Goal: Task Accomplishment & Management: Complete application form

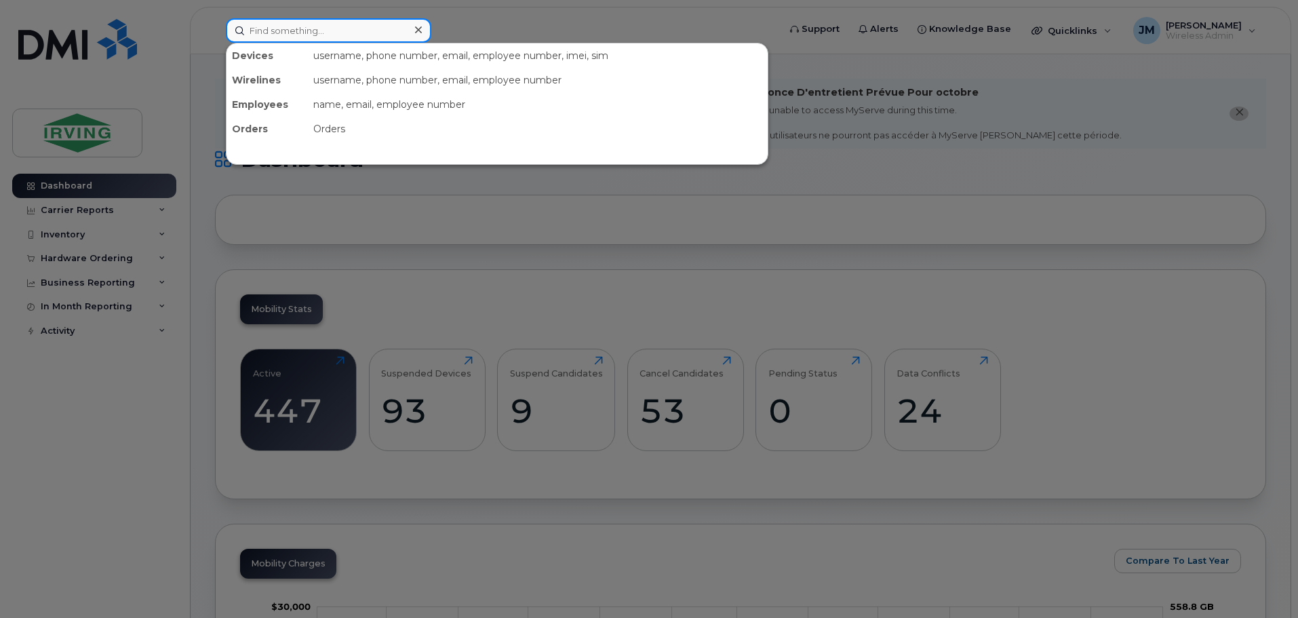
click at [347, 28] on input at bounding box center [328, 30] width 205 height 24
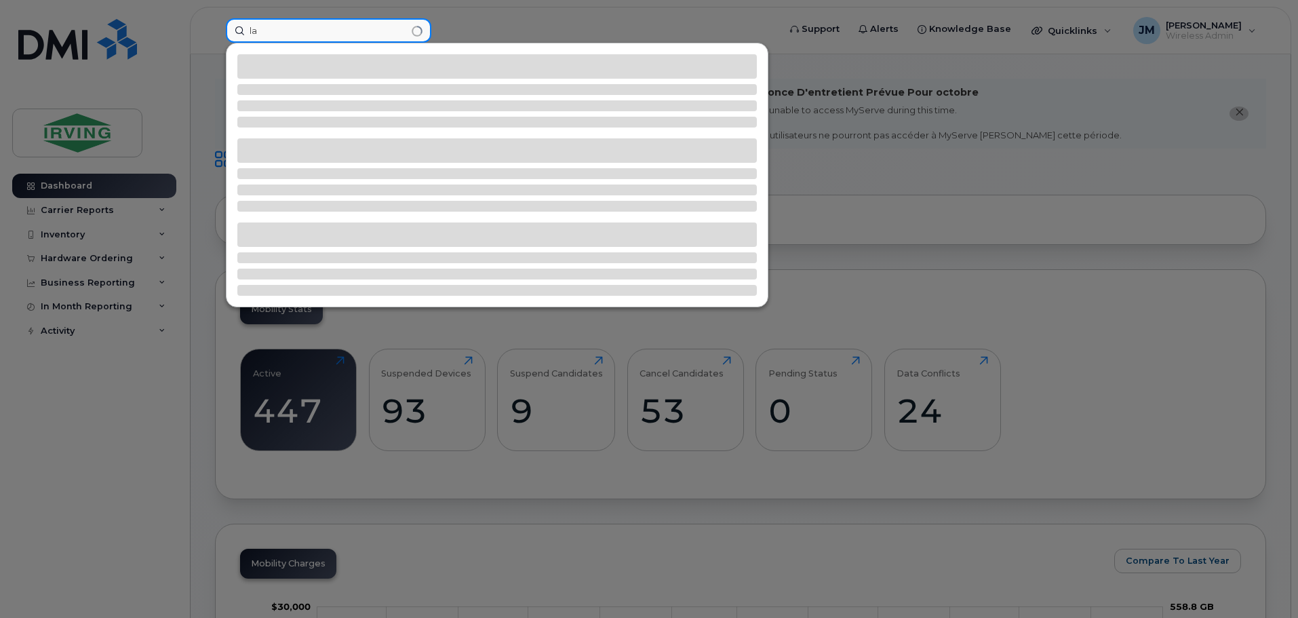
type input "l"
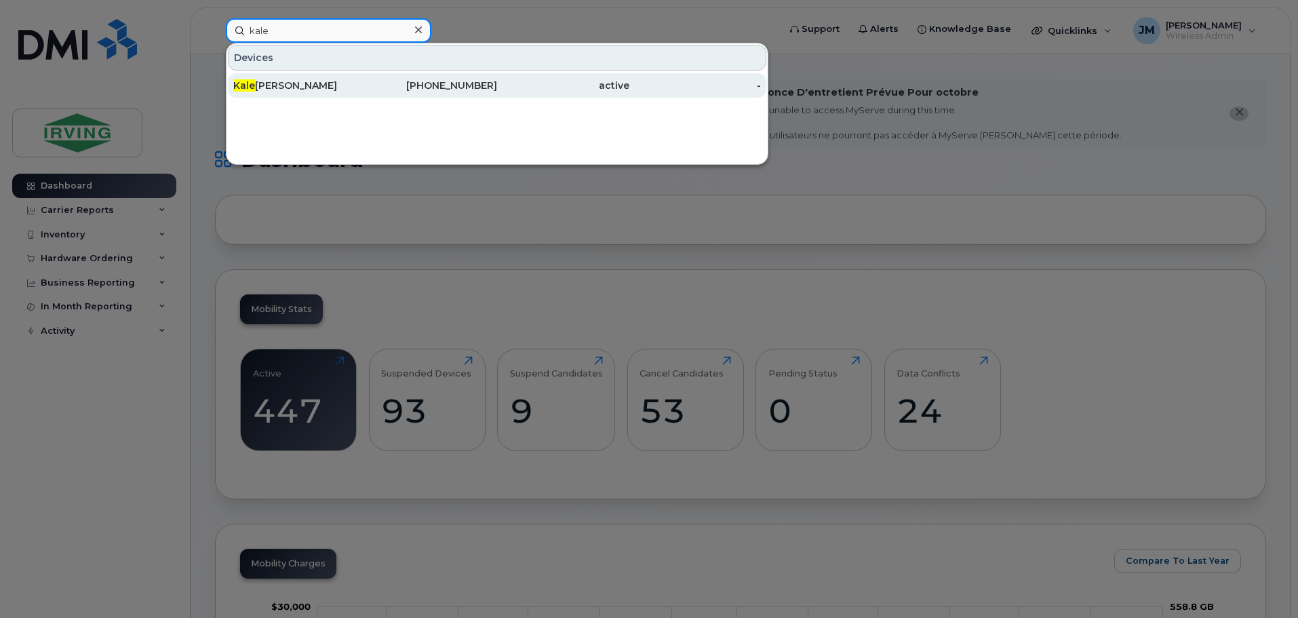
type input "kale"
click at [321, 83] on div "Kale Mcbrine" at bounding box center [299, 86] width 132 height 14
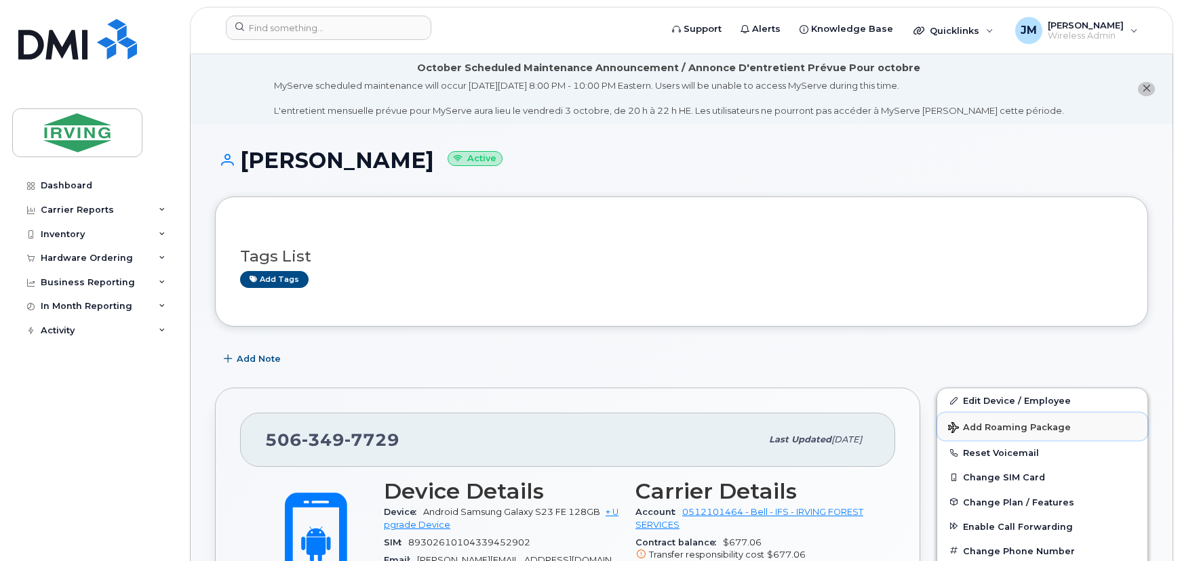
click at [1007, 433] on button "Add Roaming Package" at bounding box center [1042, 427] width 210 height 28
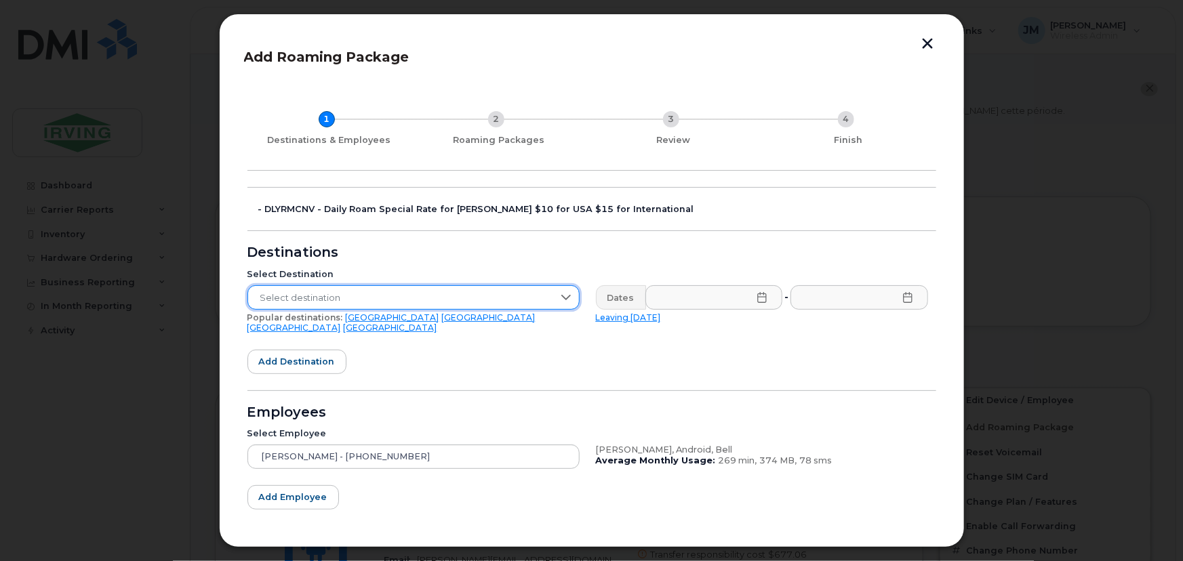
click at [446, 290] on span "Select destination" at bounding box center [400, 298] width 305 height 24
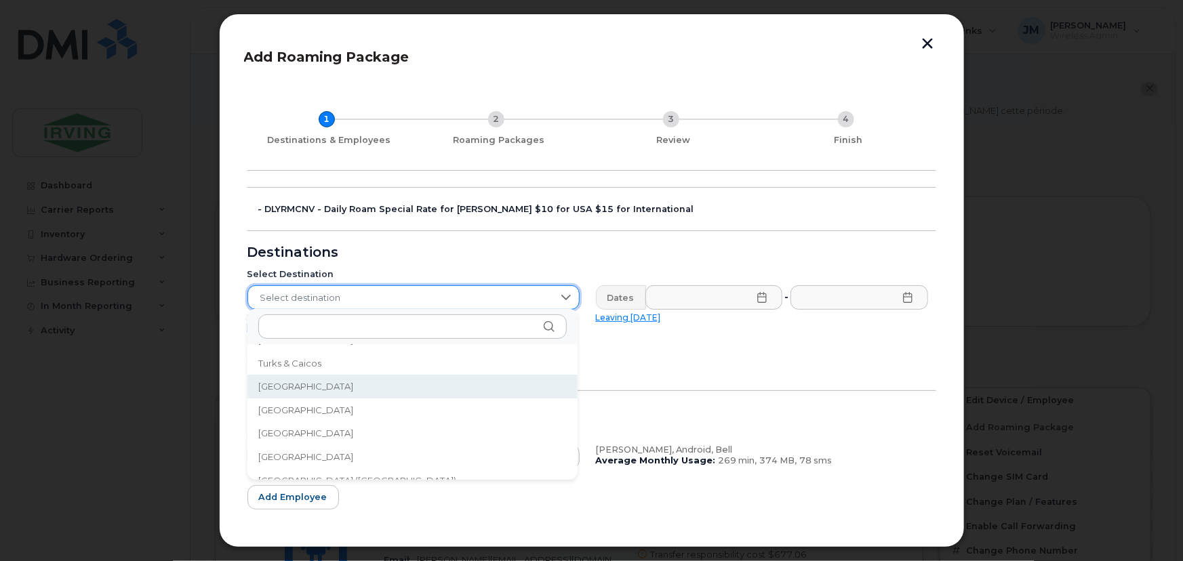
scroll to position [4495, 0]
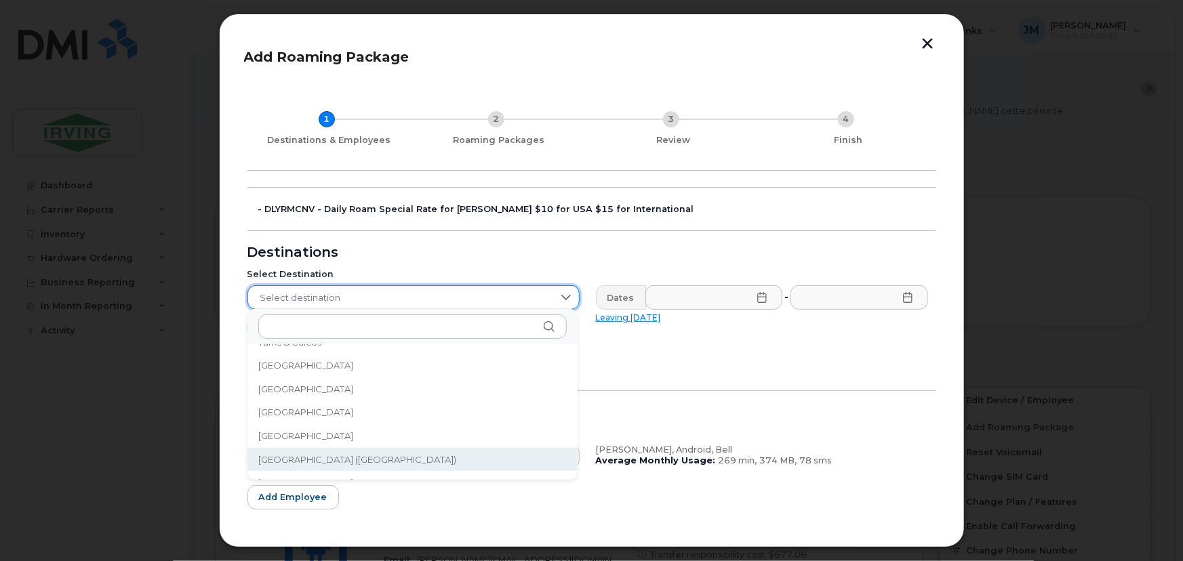
click at [355, 460] on span "[GEOGRAPHIC_DATA] ([GEOGRAPHIC_DATA])" at bounding box center [357, 460] width 199 height 13
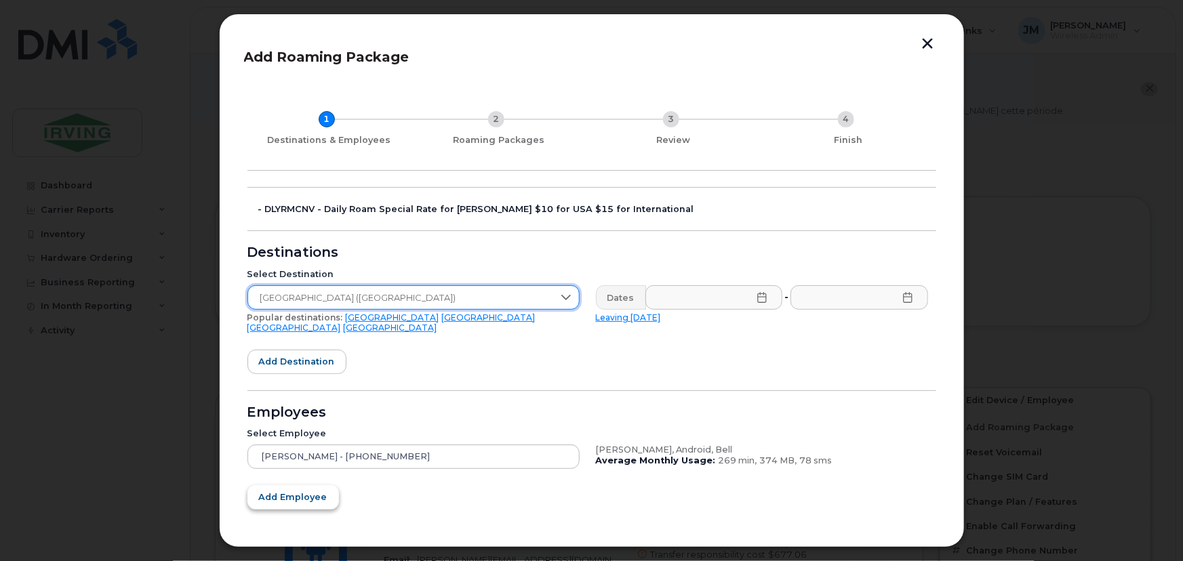
click at [311, 495] on button "Add employee" at bounding box center [293, 497] width 92 height 24
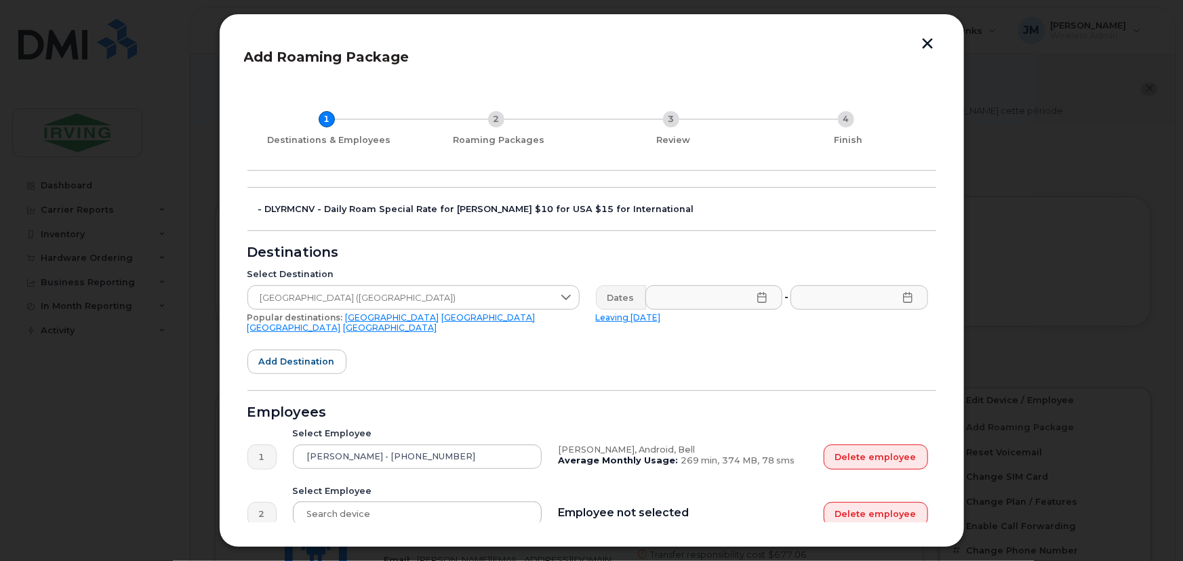
click at [353, 502] on div at bounding box center [418, 514] width 250 height 24
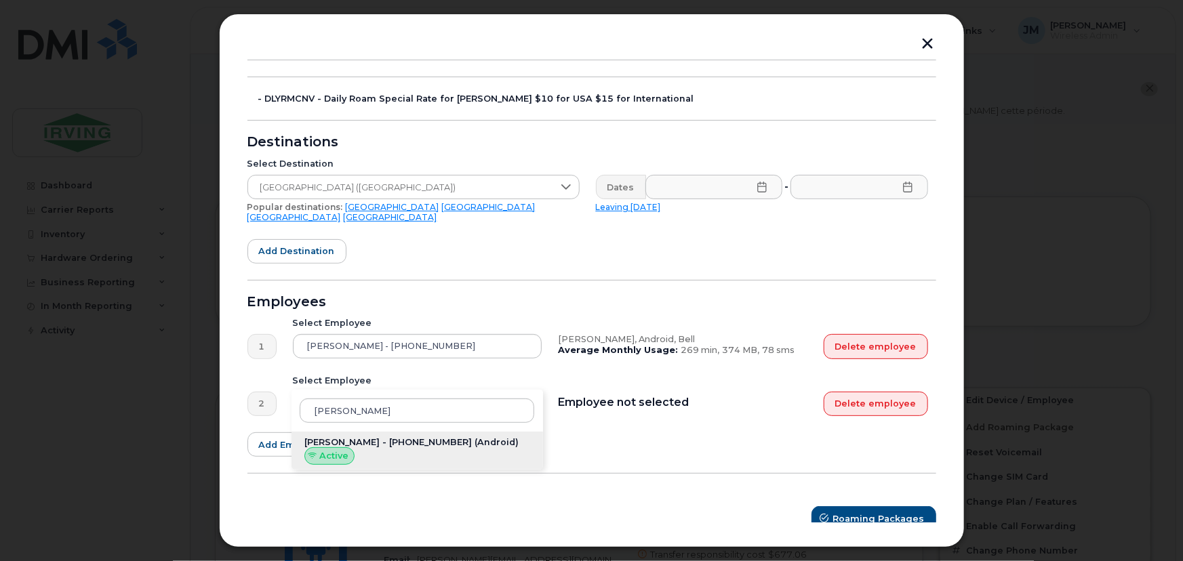
type input "[PERSON_NAME]"
click at [429, 437] on span "[PERSON_NAME] - [PHONE_NUMBER]" at bounding box center [387, 442] width 167 height 10
type input "[PERSON_NAME] - [PHONE_NUMBER]"
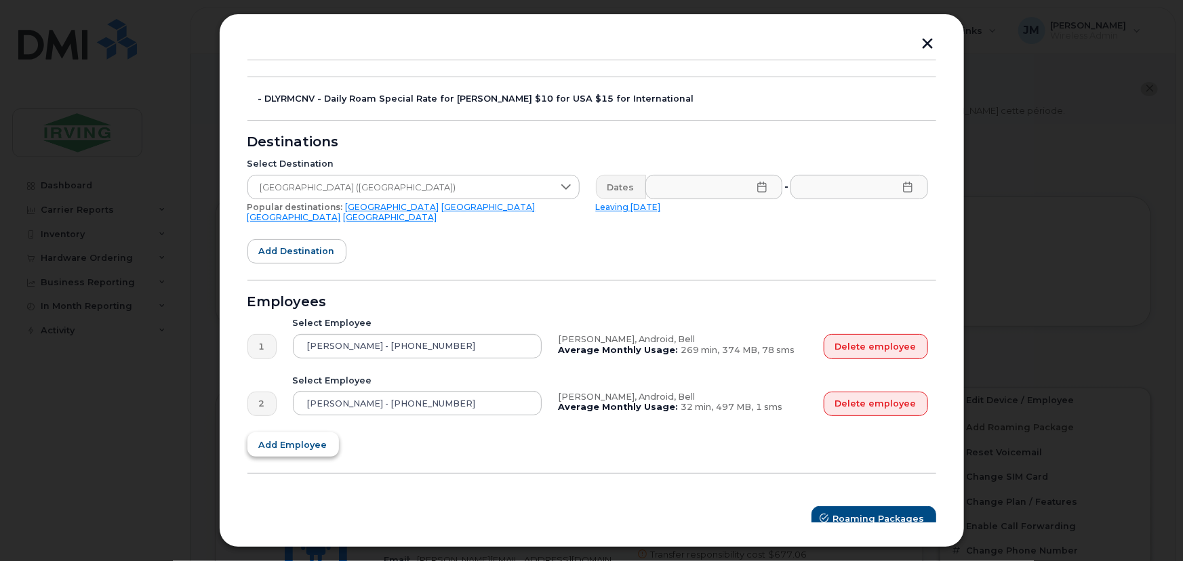
click at [289, 443] on button "Add employee" at bounding box center [293, 445] width 92 height 24
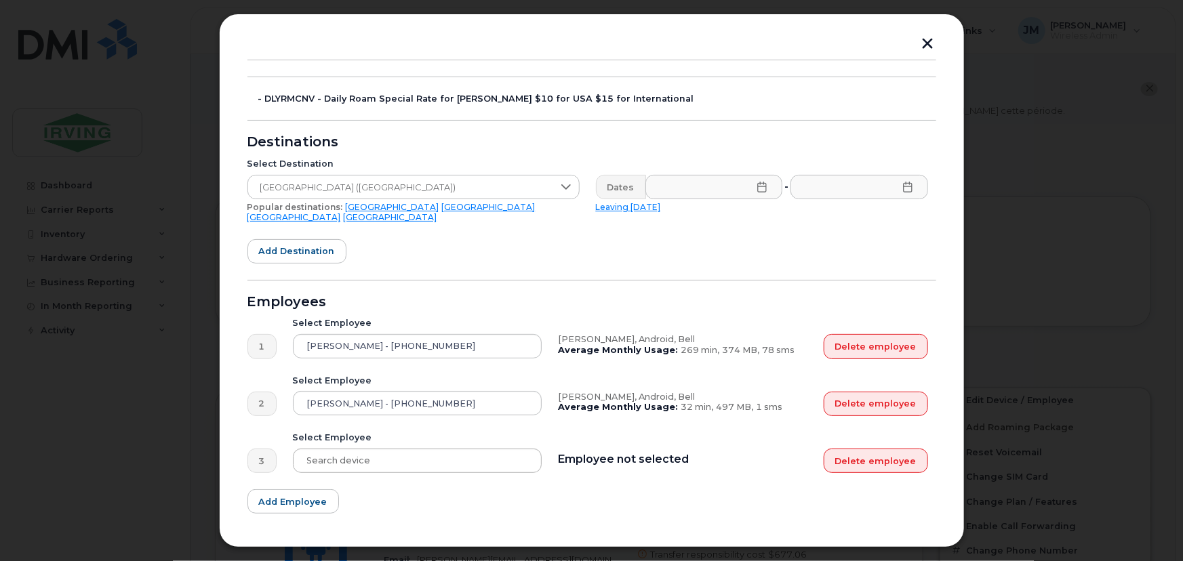
click at [390, 454] on div at bounding box center [418, 461] width 250 height 24
type input "keri"
click at [393, 494] on span "[PERSON_NAME] - [PHONE_NUMBER]" at bounding box center [387, 499] width 167 height 10
type input "[PERSON_NAME] - [PHONE_NUMBER]"
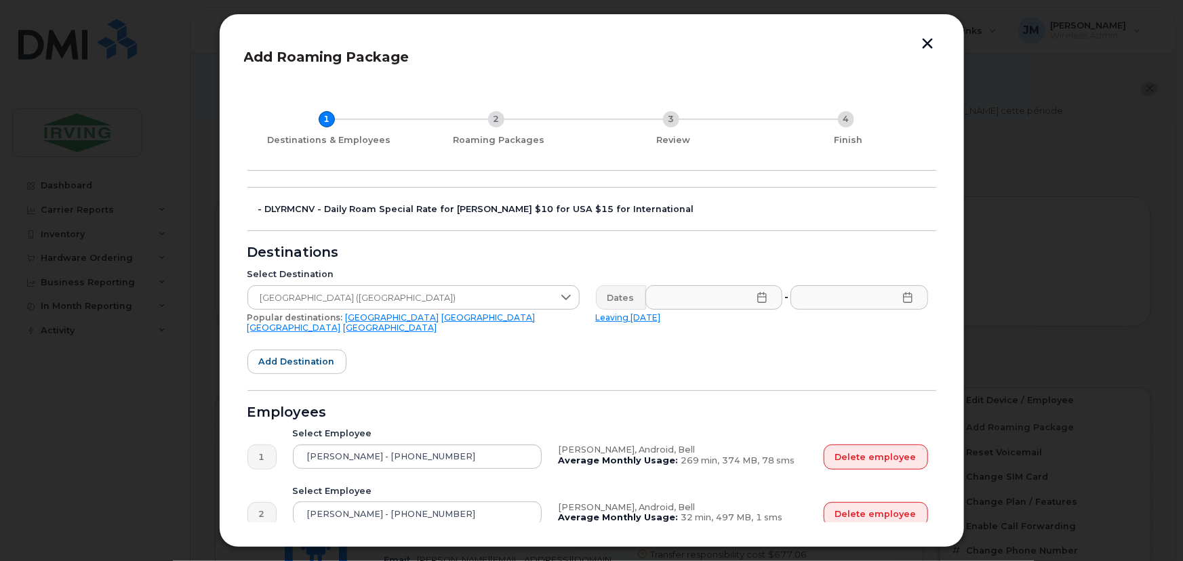
click at [757, 300] on icon at bounding box center [762, 297] width 11 height 11
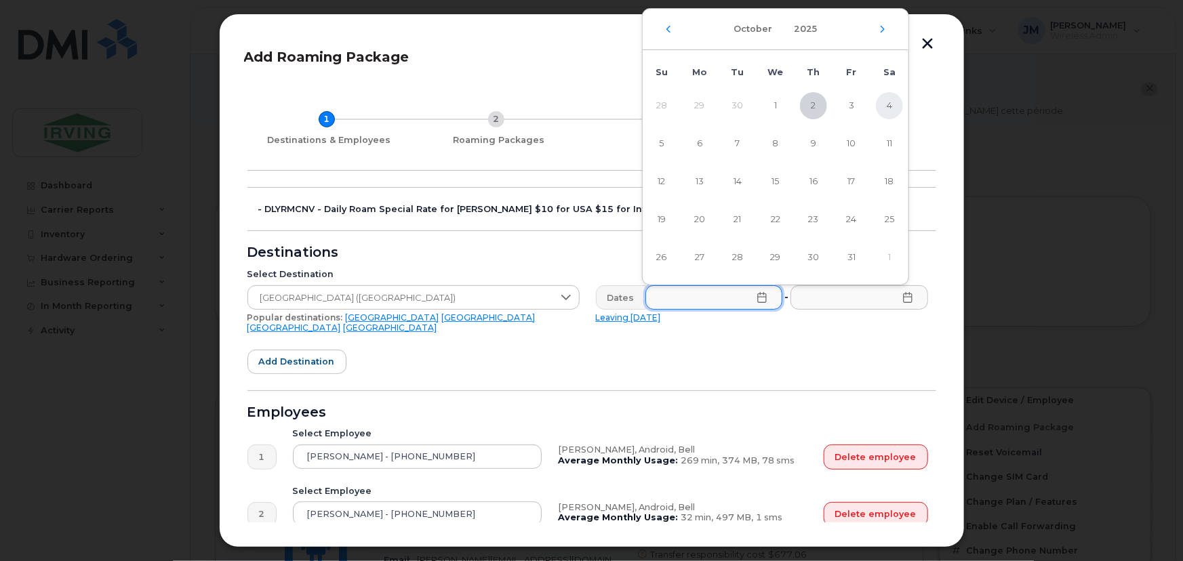
click at [887, 108] on span "4" at bounding box center [889, 105] width 27 height 27
type input "[DATE]"
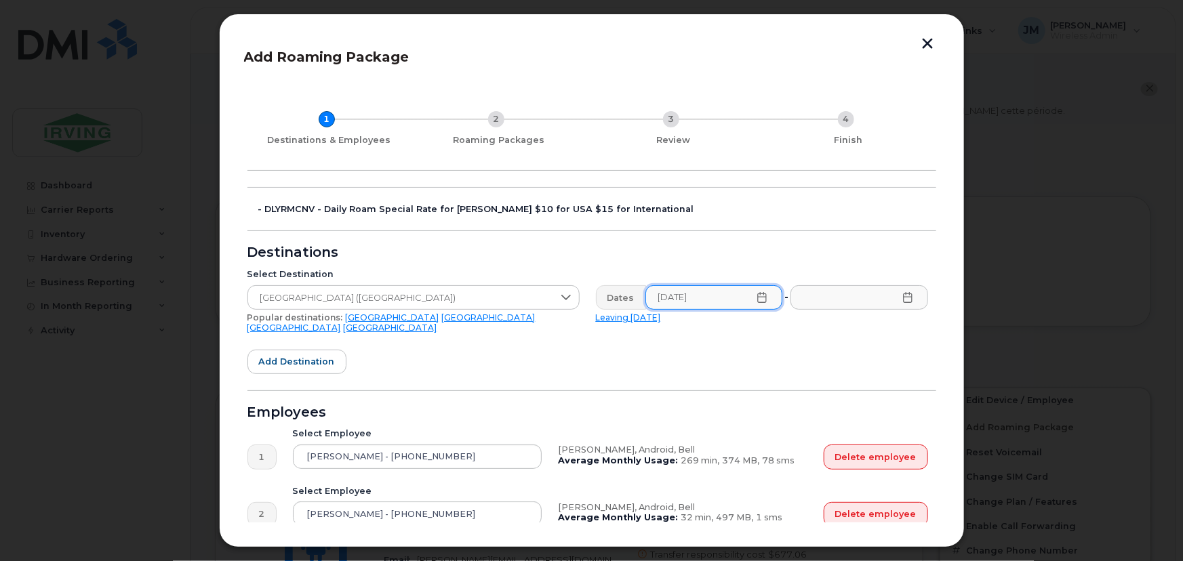
click at [902, 298] on icon at bounding box center [907, 297] width 11 height 11
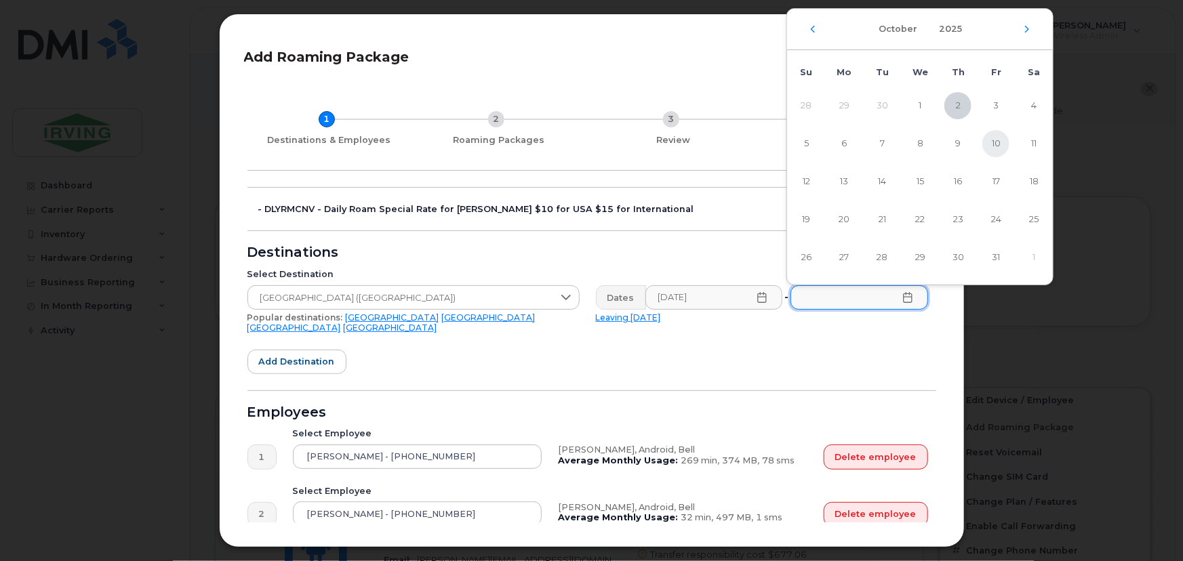
click at [996, 147] on span "10" at bounding box center [995, 143] width 27 height 27
type input "[DATE]"
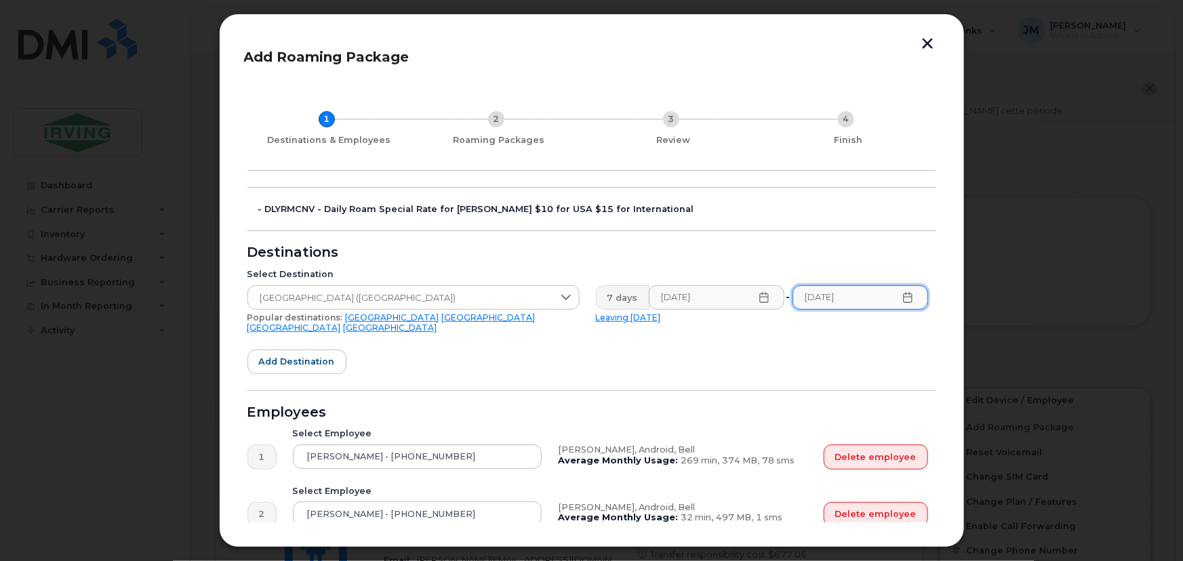
click at [833, 348] on form "- DLYRMCNV - Daily Roam Special Rate for [PERSON_NAME] $10 for USA $15 for Inte…" at bounding box center [591, 443] width 689 height 512
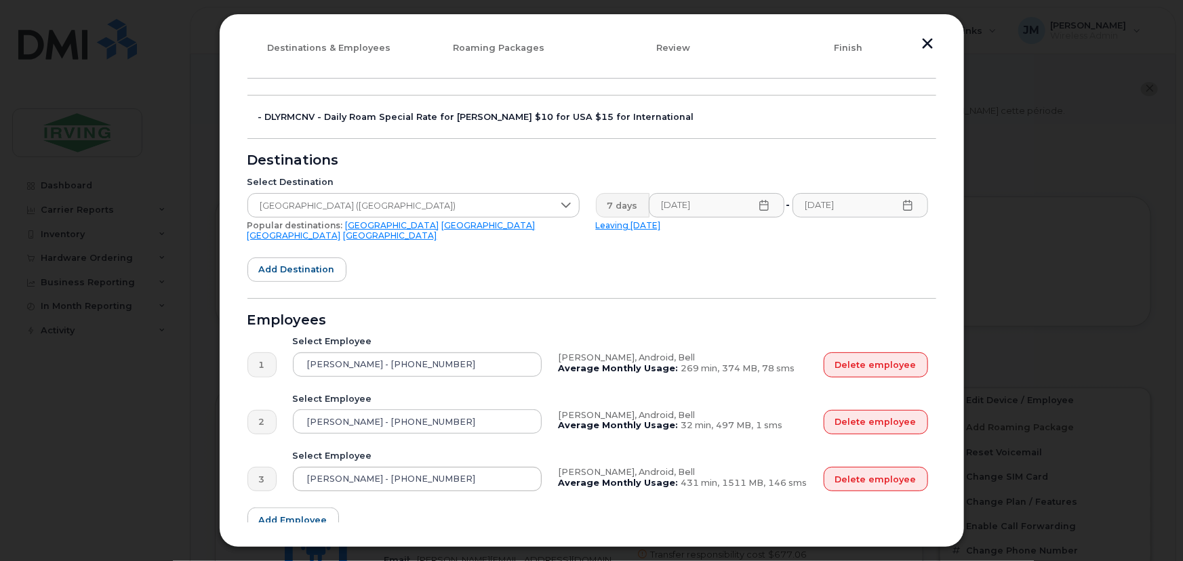
scroll to position [168, 0]
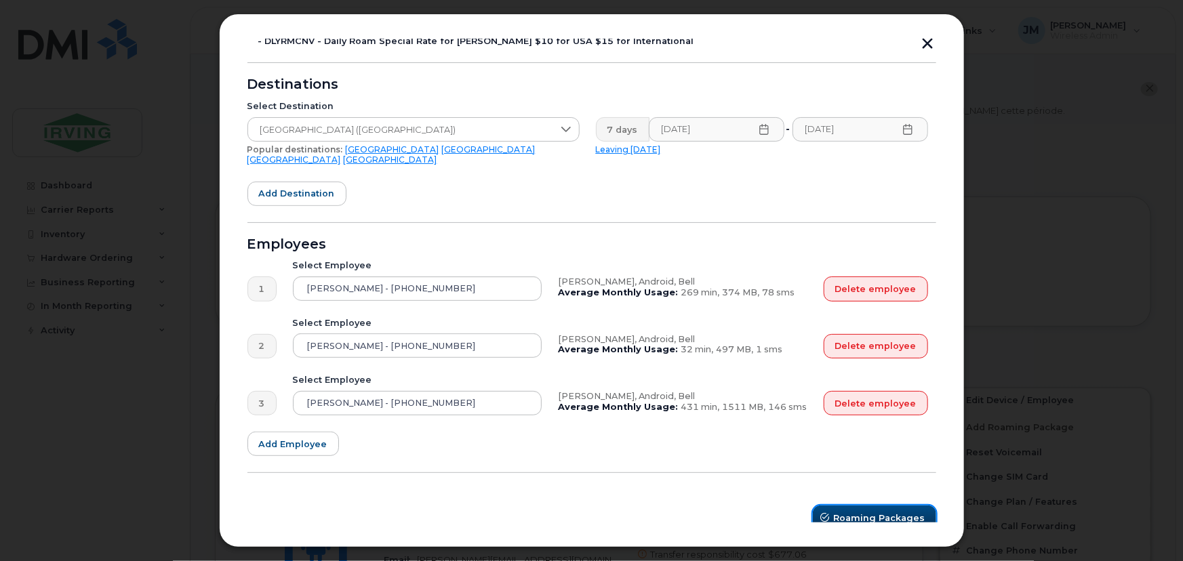
click at [851, 512] on span "Roaming Packages" at bounding box center [880, 518] width 92 height 13
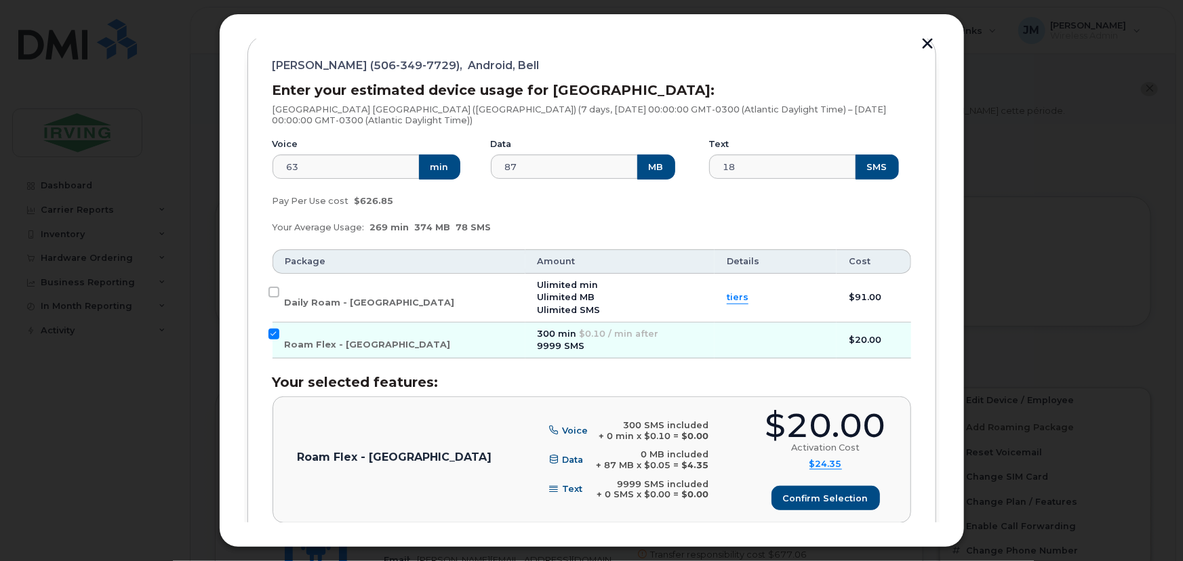
scroll to position [184, 0]
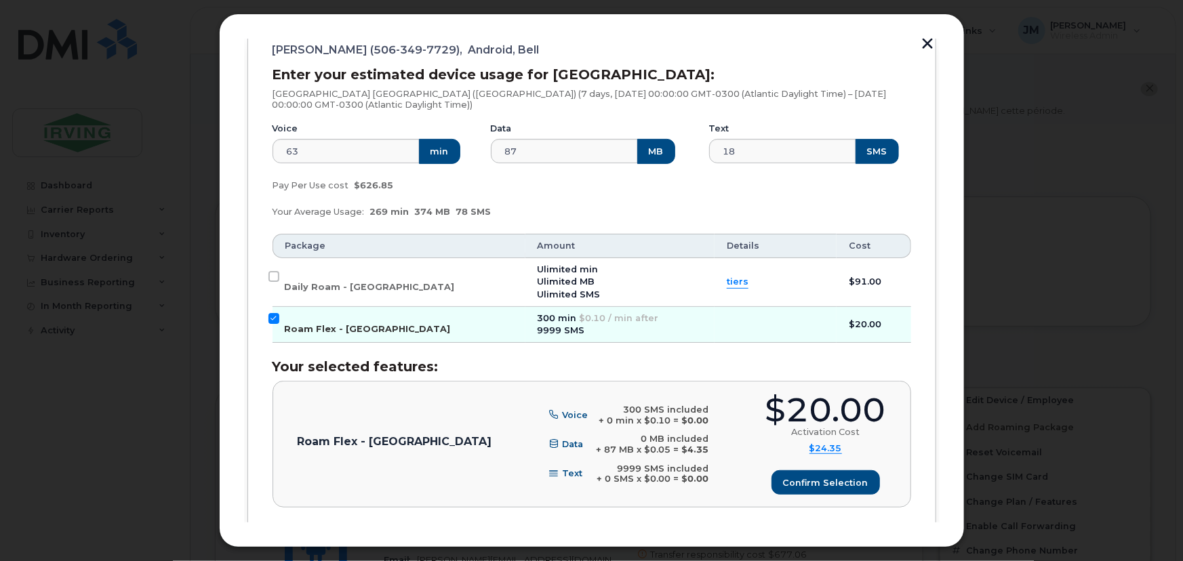
click at [272, 319] on input "Roam Flex - [GEOGRAPHIC_DATA]" at bounding box center [273, 318] width 11 height 11
checkbox input "false"
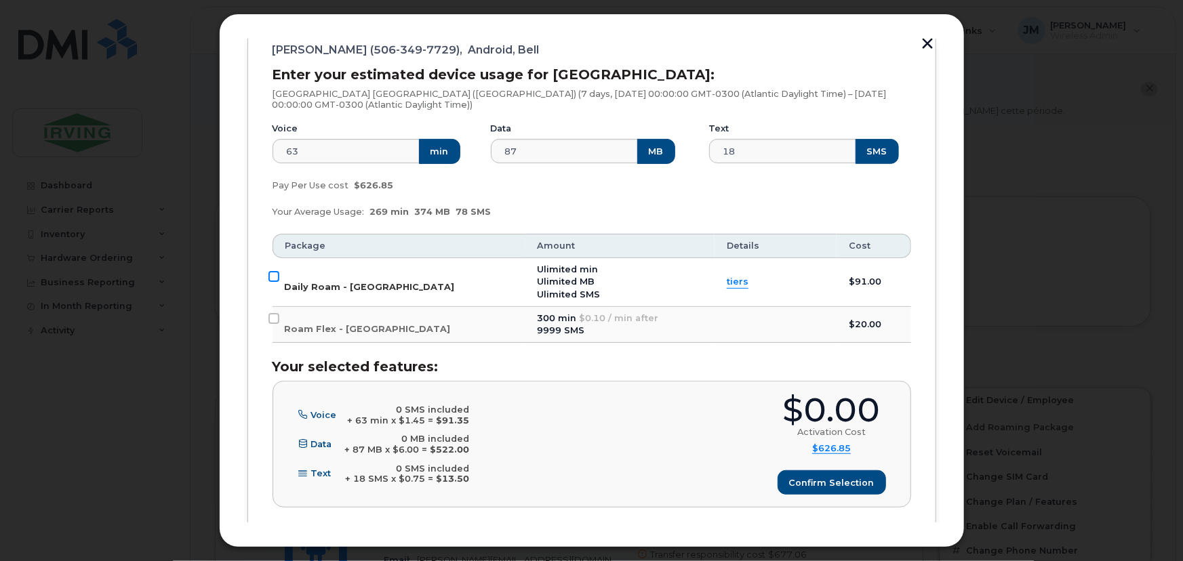
click at [276, 276] on input "Daily Roam - [GEOGRAPHIC_DATA]" at bounding box center [273, 276] width 11 height 11
checkbox input "true"
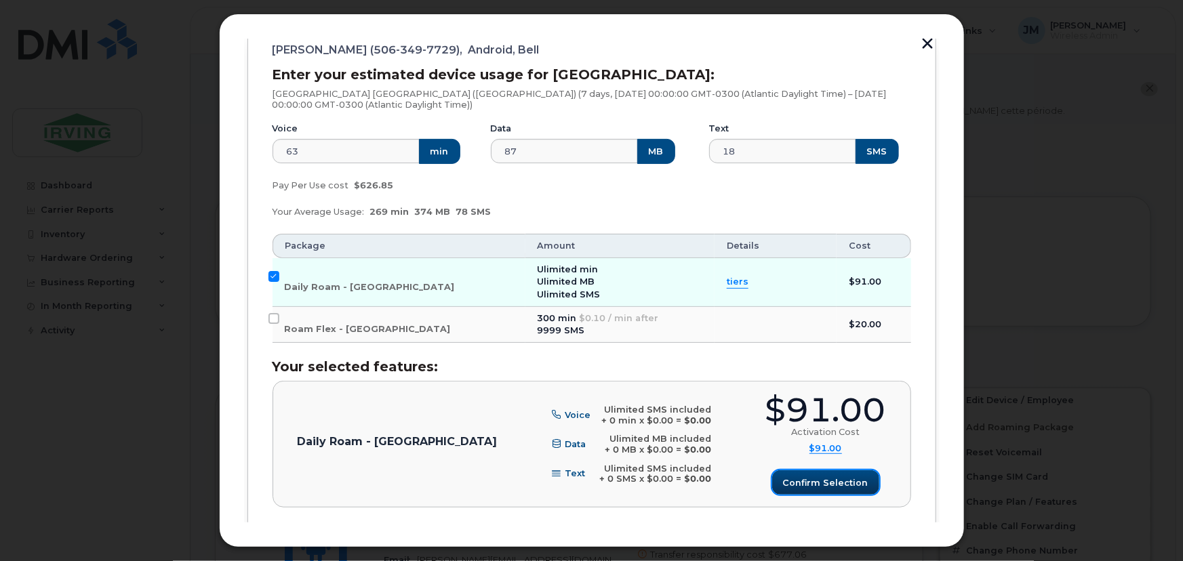
click at [820, 481] on span "Confirm selection" at bounding box center [825, 483] width 85 height 13
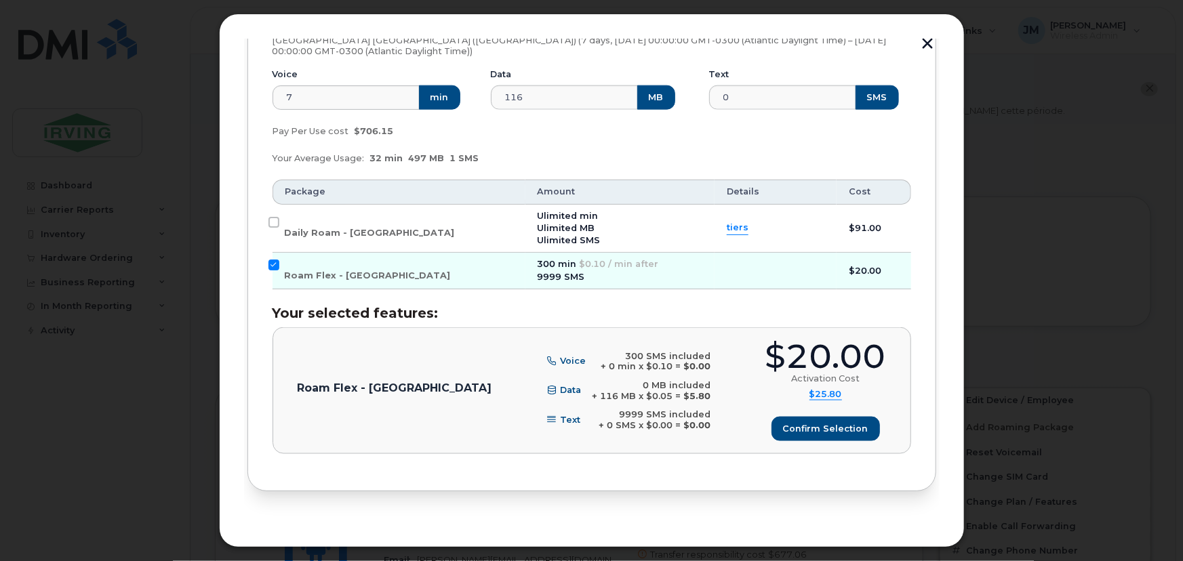
scroll to position [862, 0]
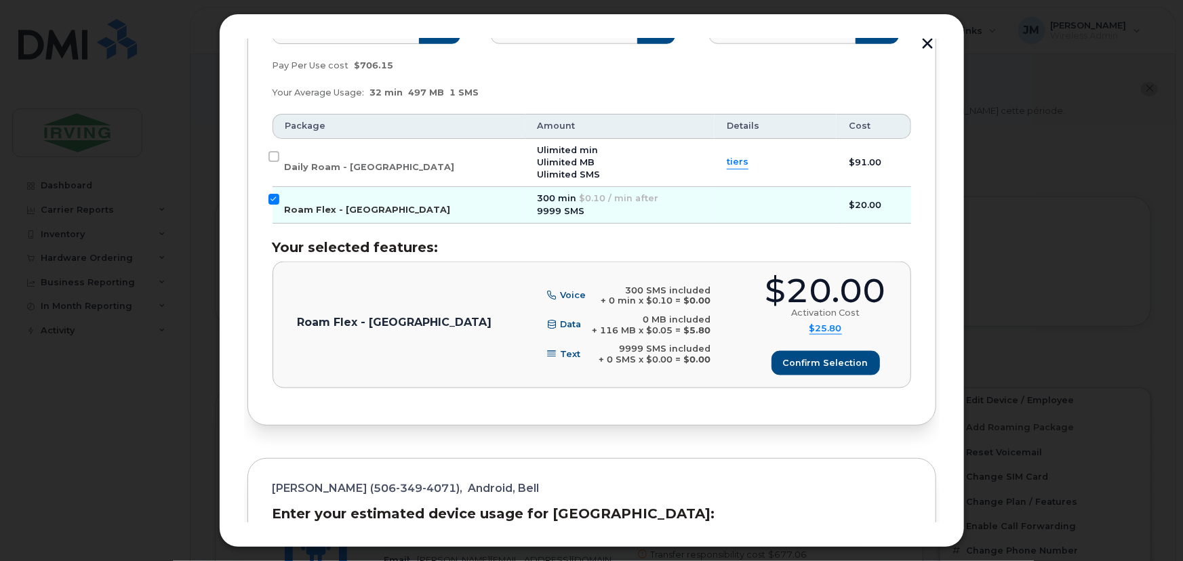
click at [277, 197] on input "Roam Flex - [GEOGRAPHIC_DATA]" at bounding box center [273, 199] width 11 height 11
checkbox input "false"
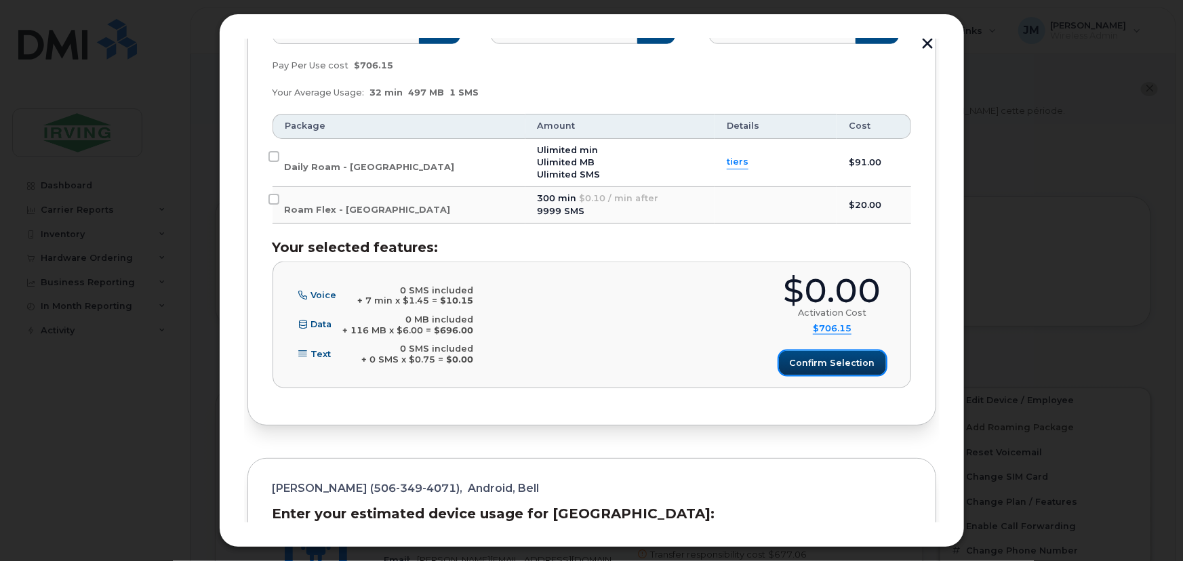
click at [814, 359] on span "Confirm selection" at bounding box center [832, 363] width 85 height 13
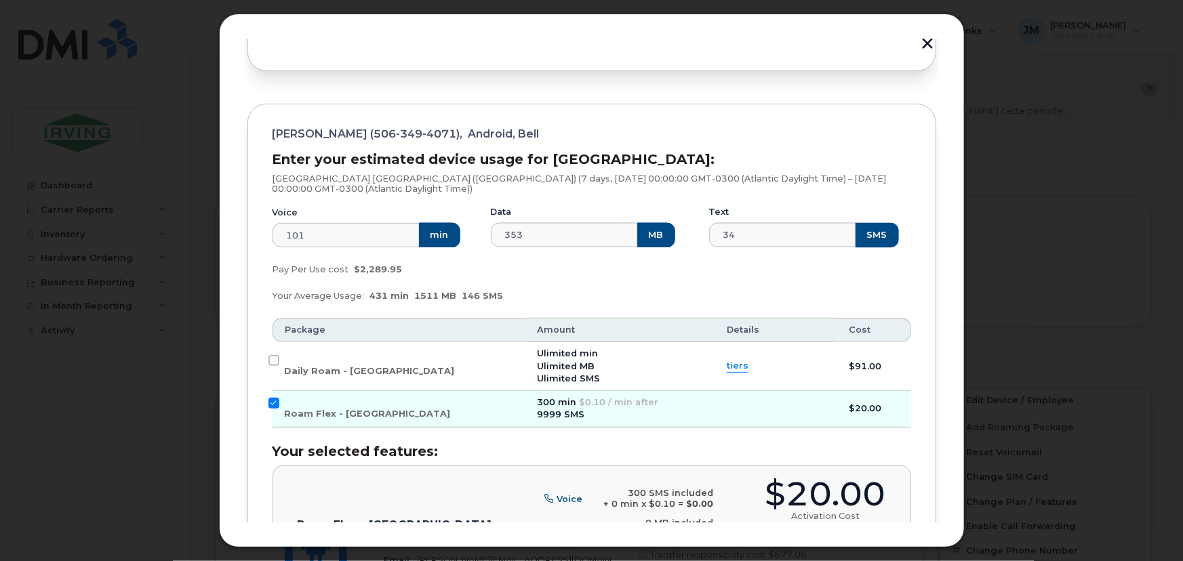
scroll to position [1382, 0]
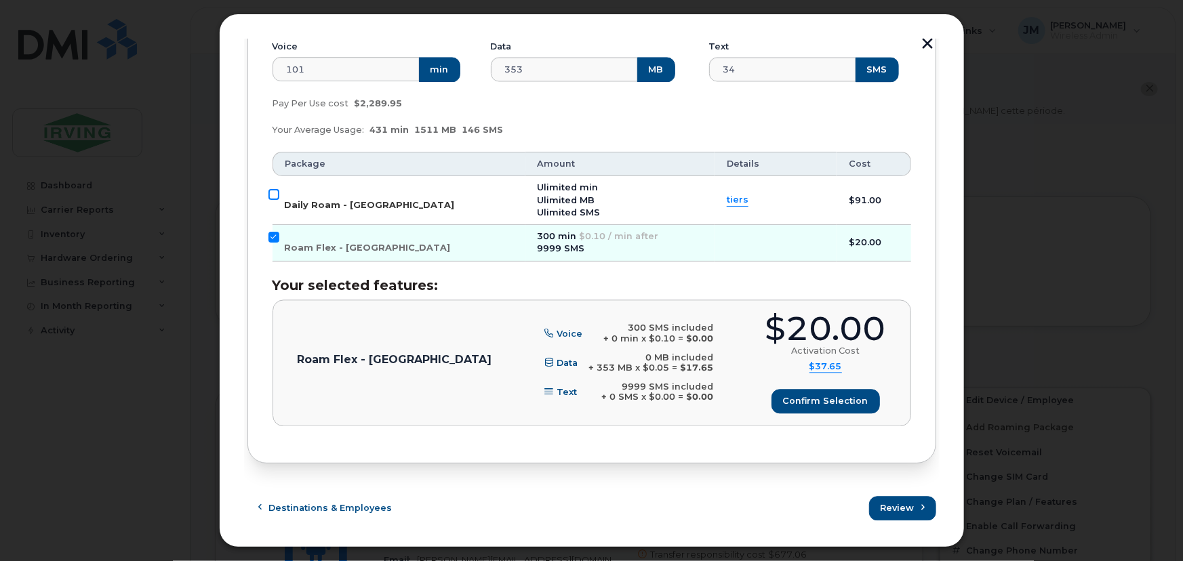
click at [277, 195] on input "Daily Roam - [GEOGRAPHIC_DATA]" at bounding box center [273, 194] width 11 height 11
checkbox input "true"
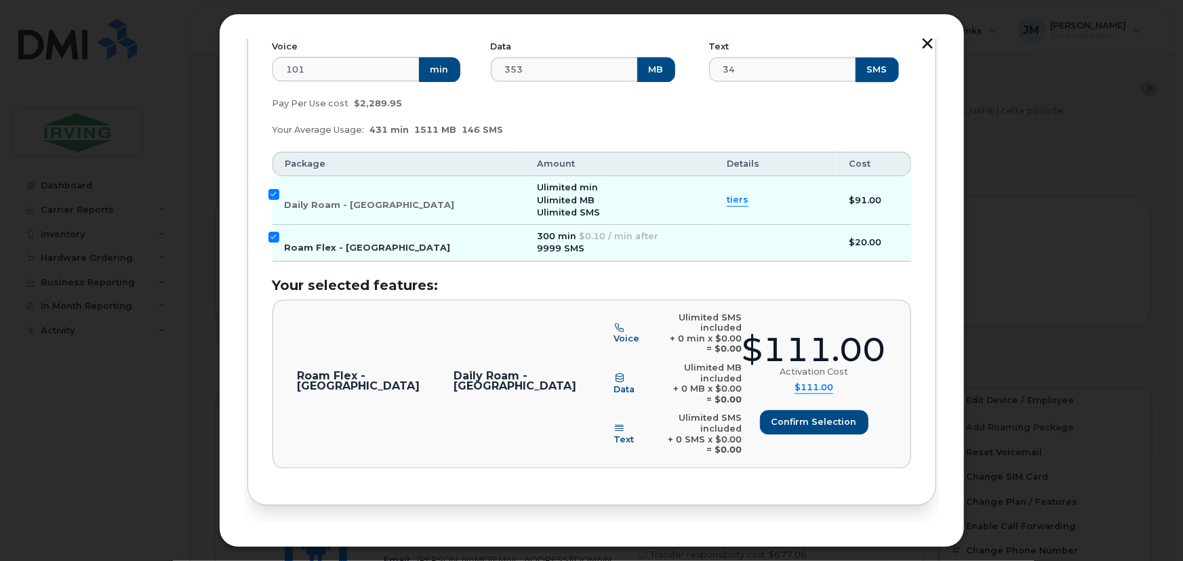
click at [273, 239] on input "Roam Flex - [GEOGRAPHIC_DATA]" at bounding box center [273, 237] width 11 height 11
checkbox input "false"
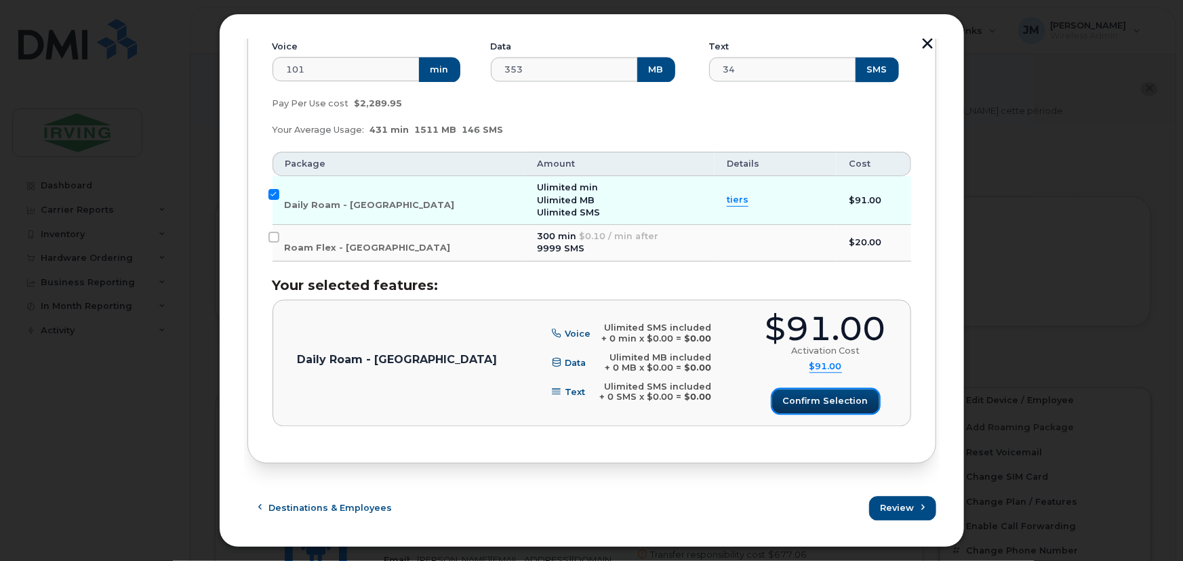
click at [841, 401] on span "Confirm selection" at bounding box center [825, 401] width 85 height 13
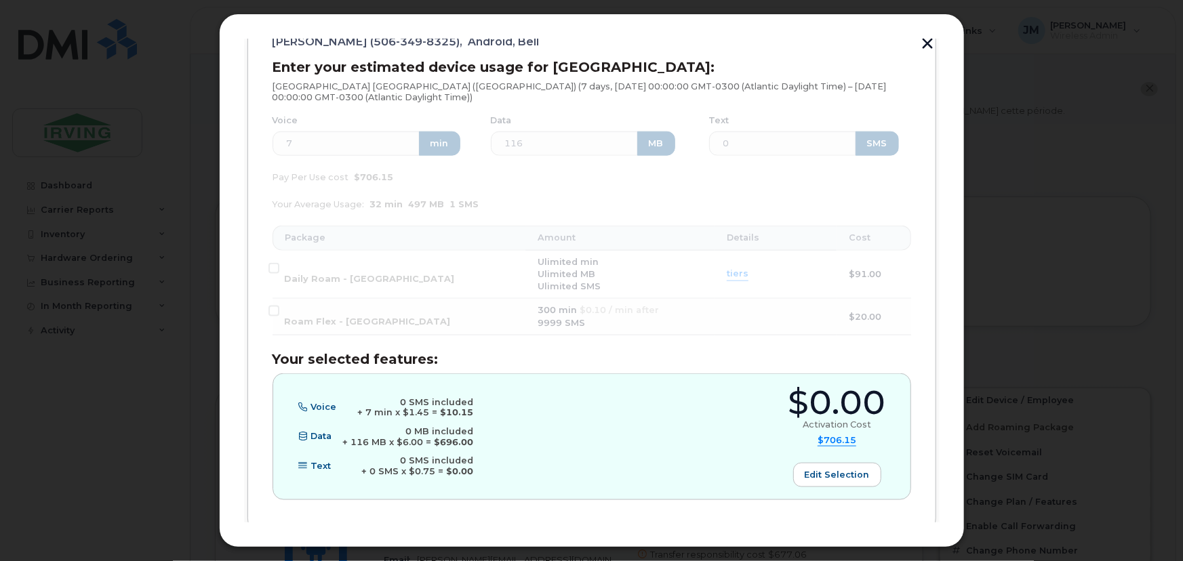
scroll to position [739, 0]
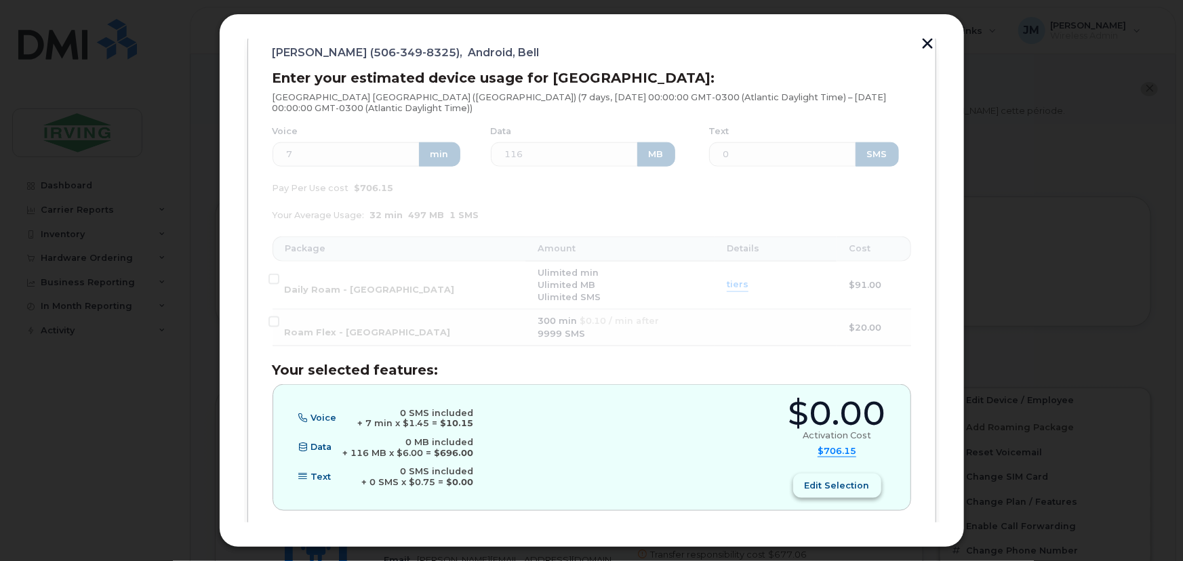
click at [847, 487] on span "Edit selection" at bounding box center [837, 485] width 65 height 13
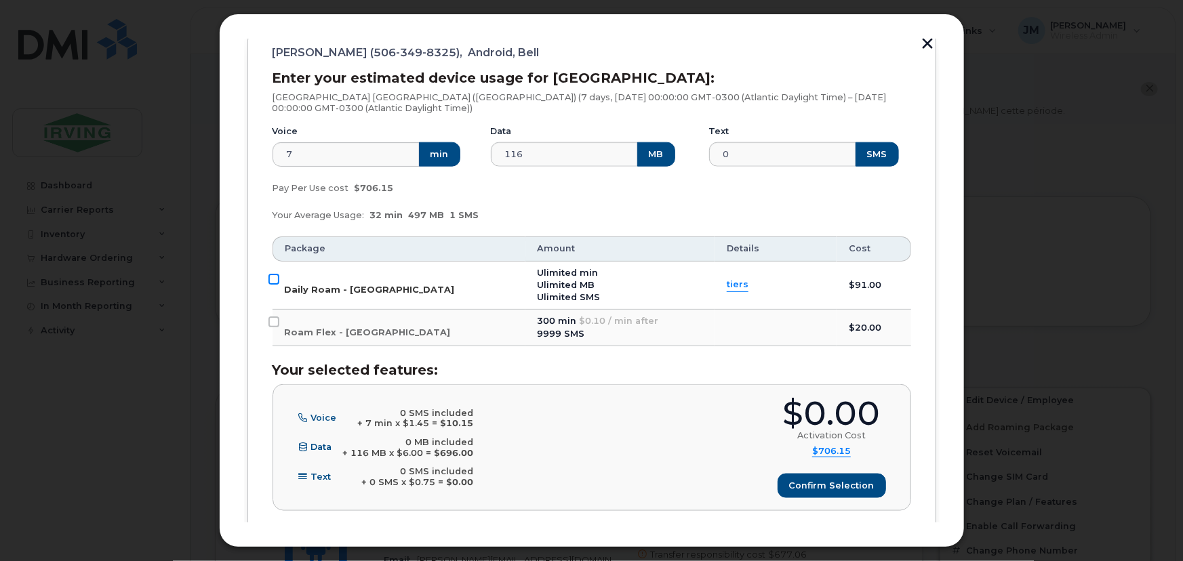
click at [275, 278] on input "Daily Roam - [GEOGRAPHIC_DATA]" at bounding box center [273, 279] width 11 height 11
checkbox input "true"
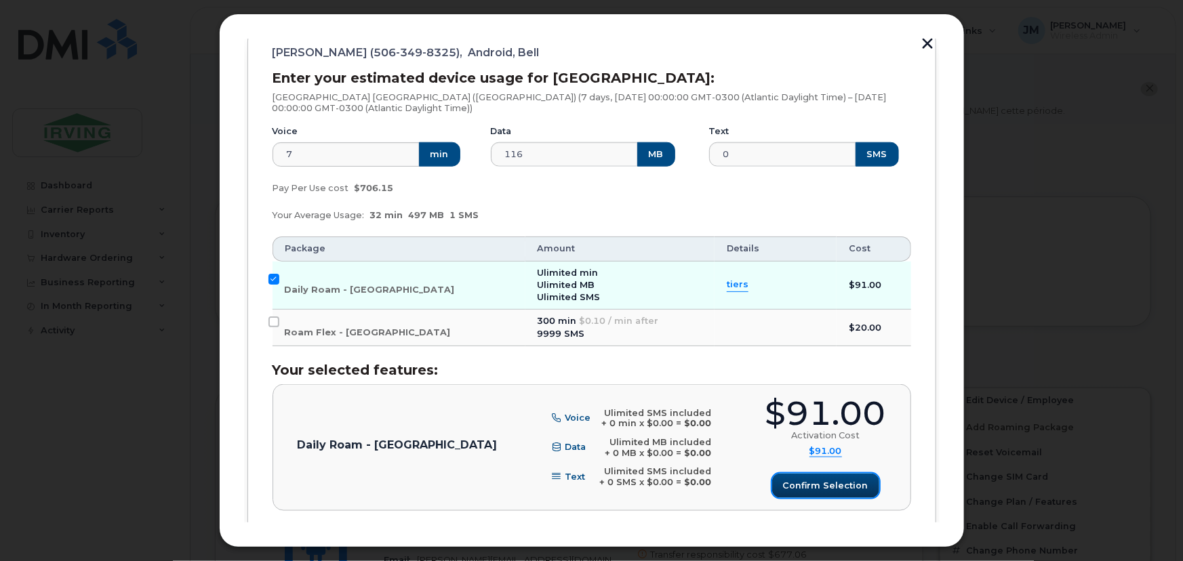
click at [832, 483] on span "Confirm selection" at bounding box center [825, 485] width 85 height 13
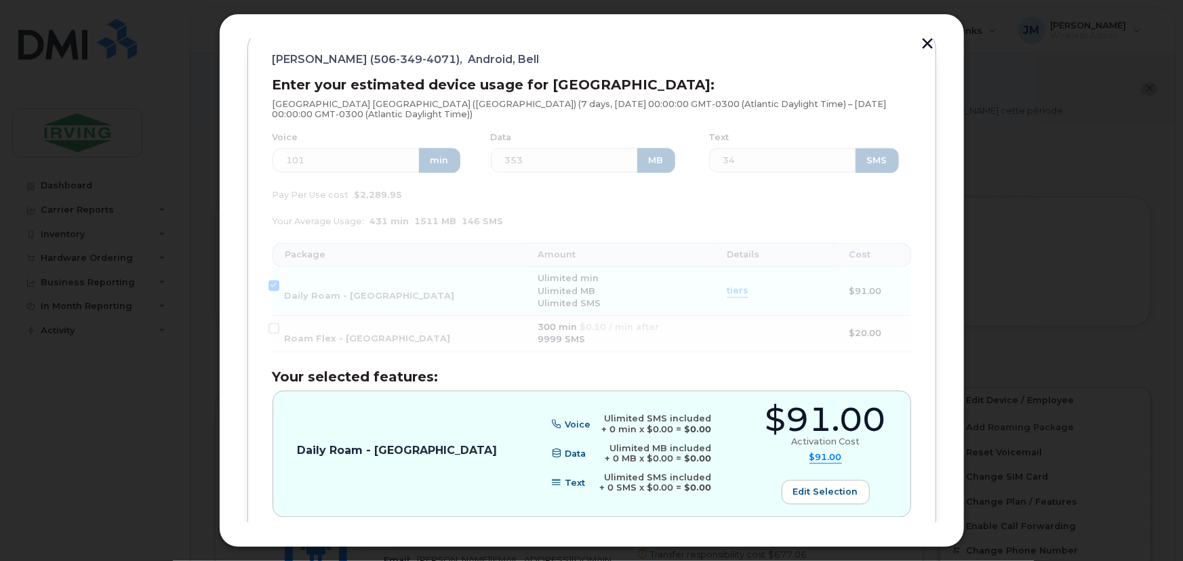
scroll to position [1382, 0]
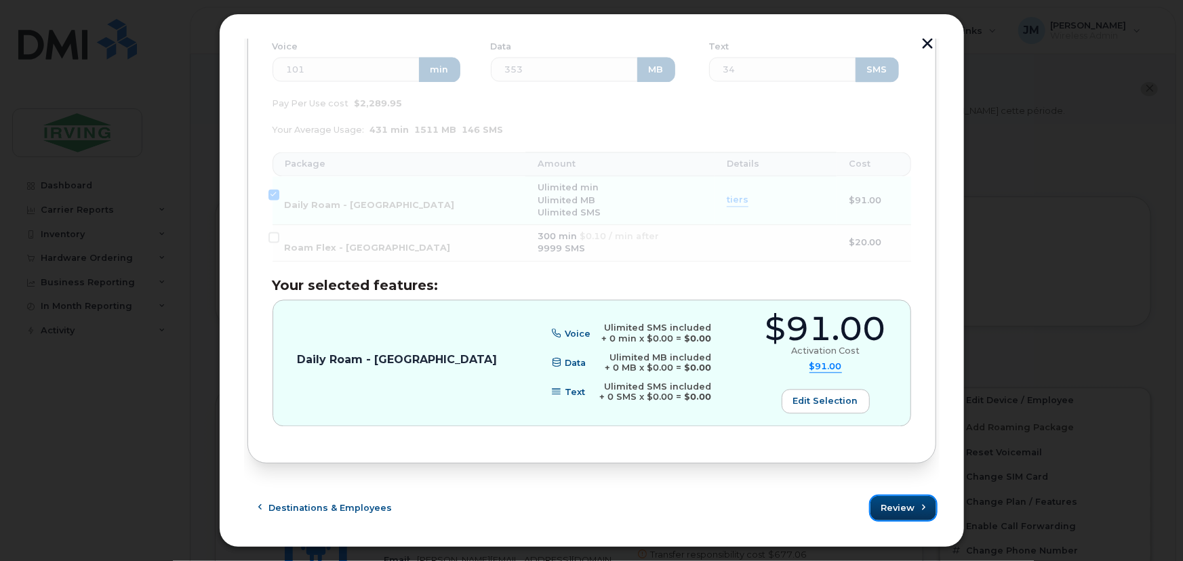
click at [892, 515] on button "Review" at bounding box center [904, 508] width 66 height 24
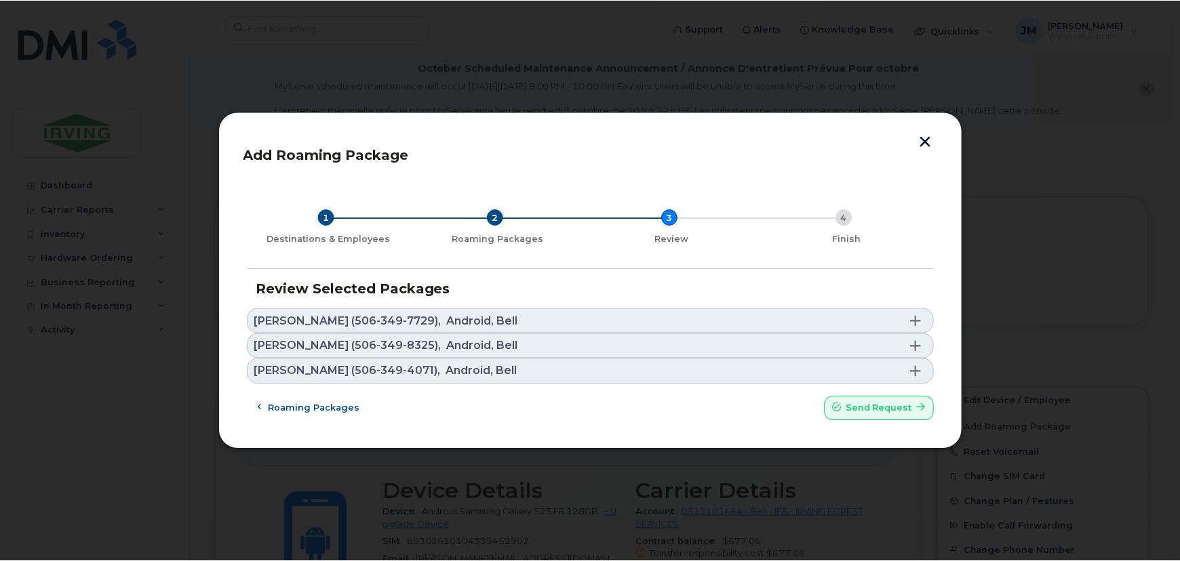
scroll to position [0, 0]
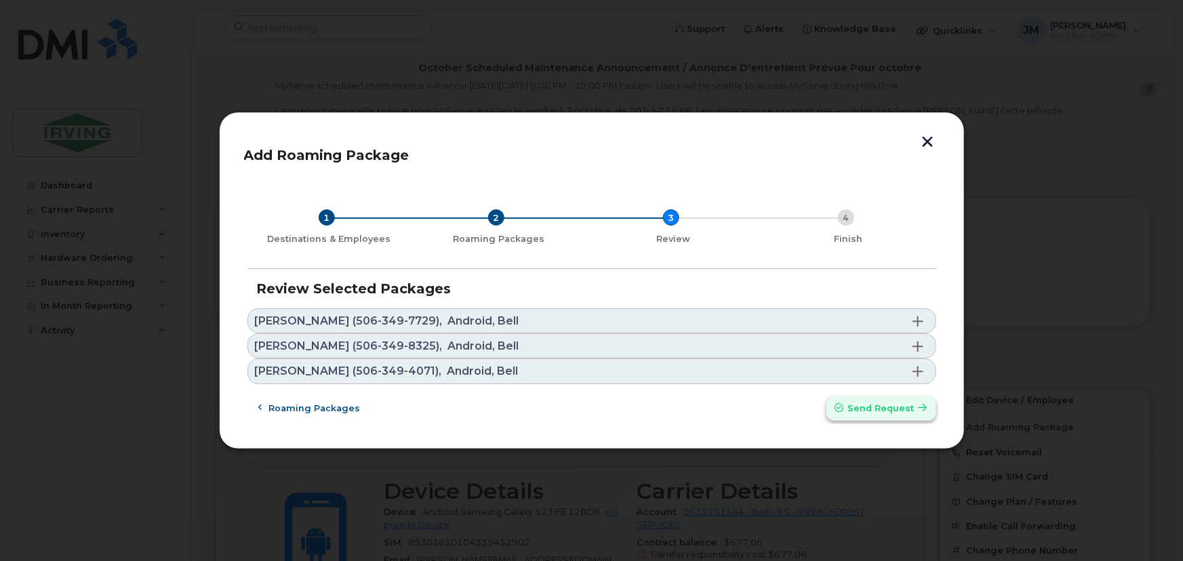
click at [885, 415] on button "Send request" at bounding box center [881, 409] width 110 height 24
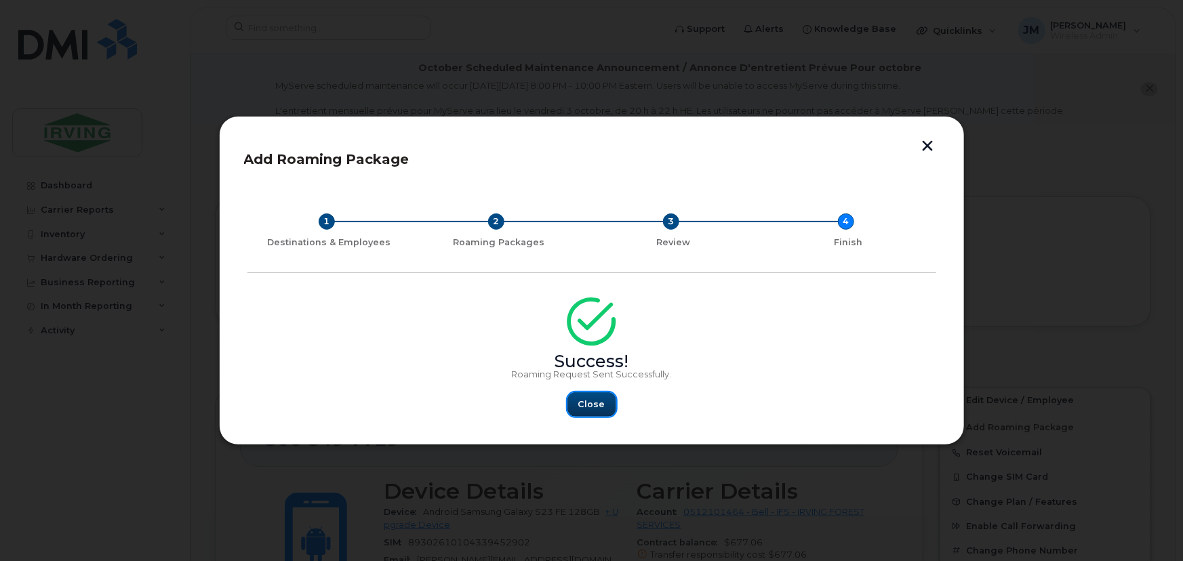
click at [580, 407] on span "Close" at bounding box center [591, 404] width 27 height 13
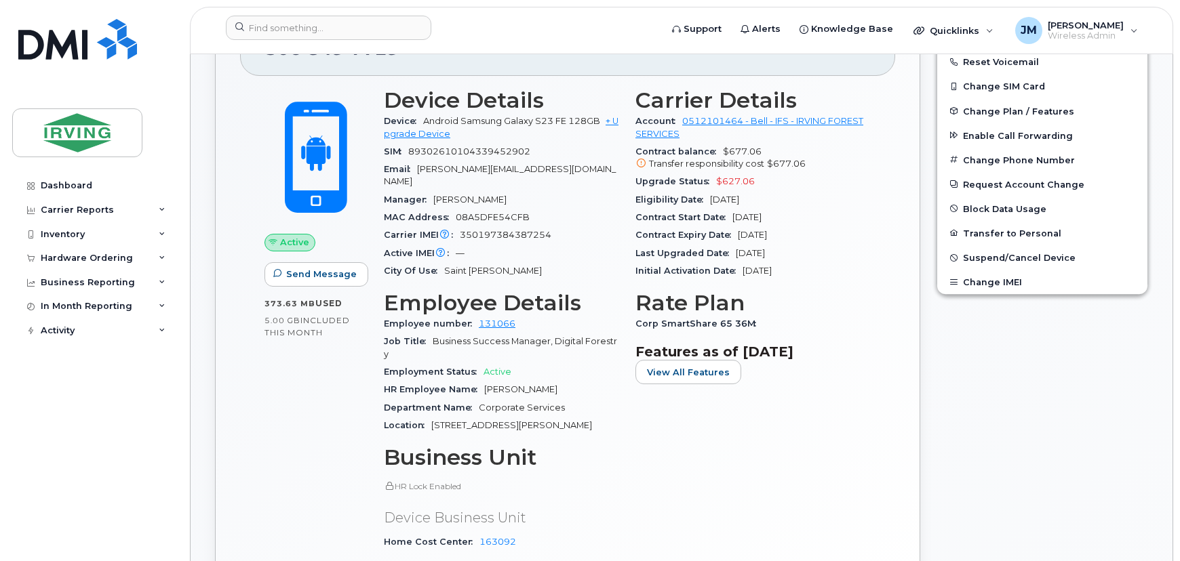
scroll to position [370, 0]
